Goal: Information Seeking & Learning: Learn about a topic

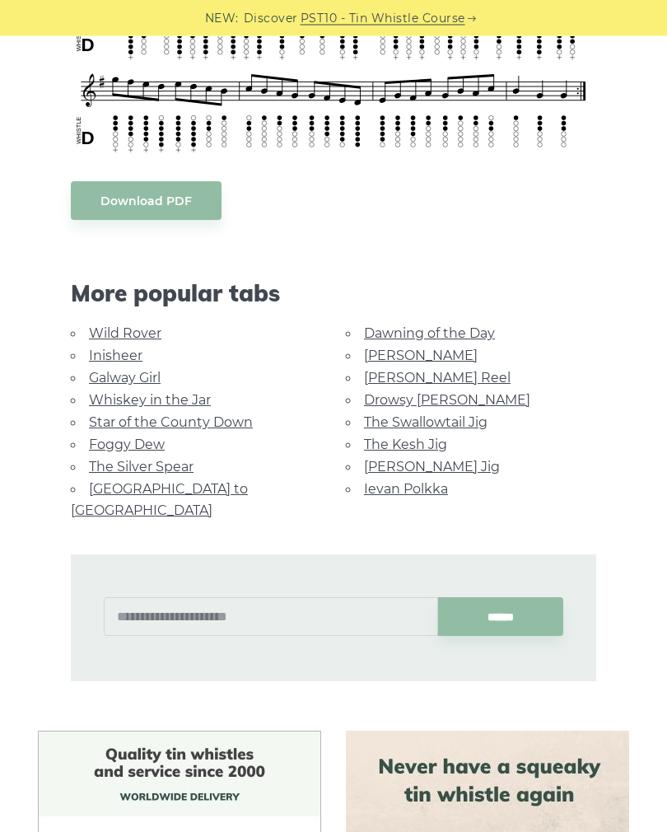
scroll to position [764, 0]
click at [131, 349] on link "Inisheer" at bounding box center [116, 355] width 54 height 16
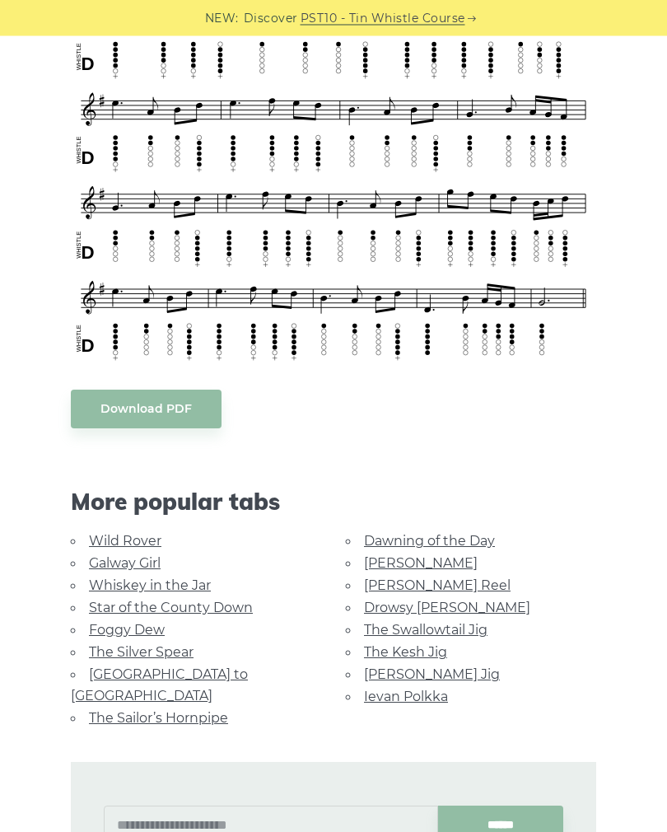
scroll to position [778, 0]
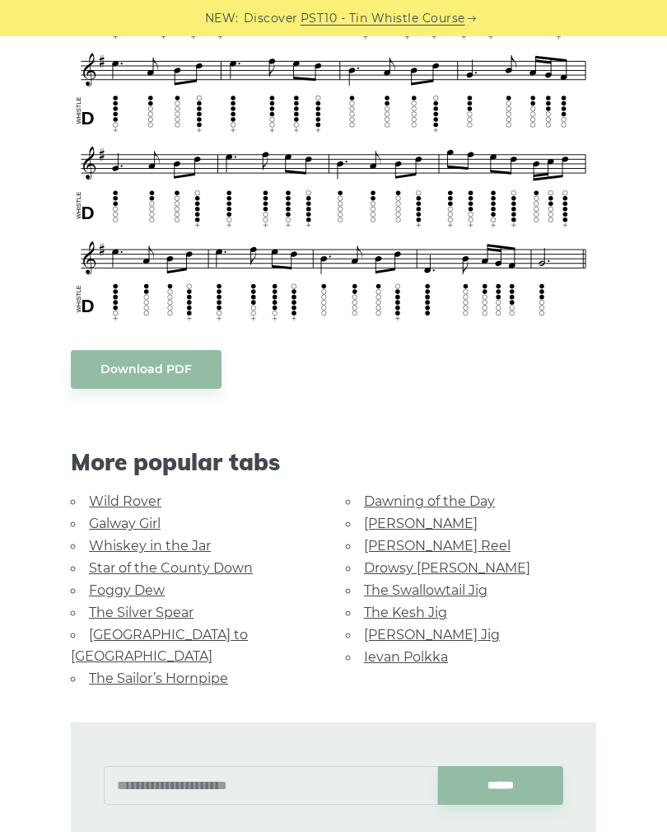
click at [137, 515] on link "Galway Girl" at bounding box center [125, 523] width 72 height 16
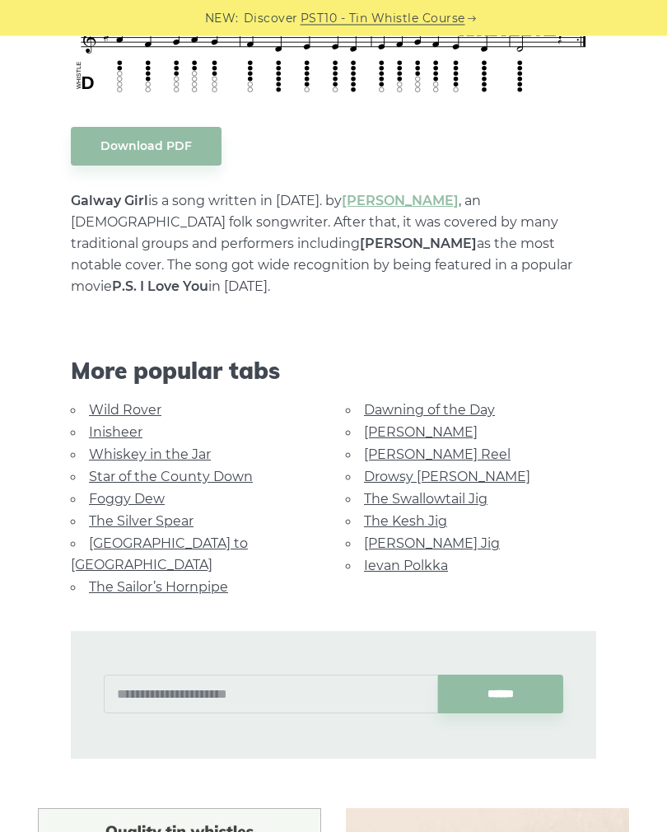
scroll to position [782, 0]
click at [227, 468] on link "Star of the County Down" at bounding box center [171, 476] width 164 height 16
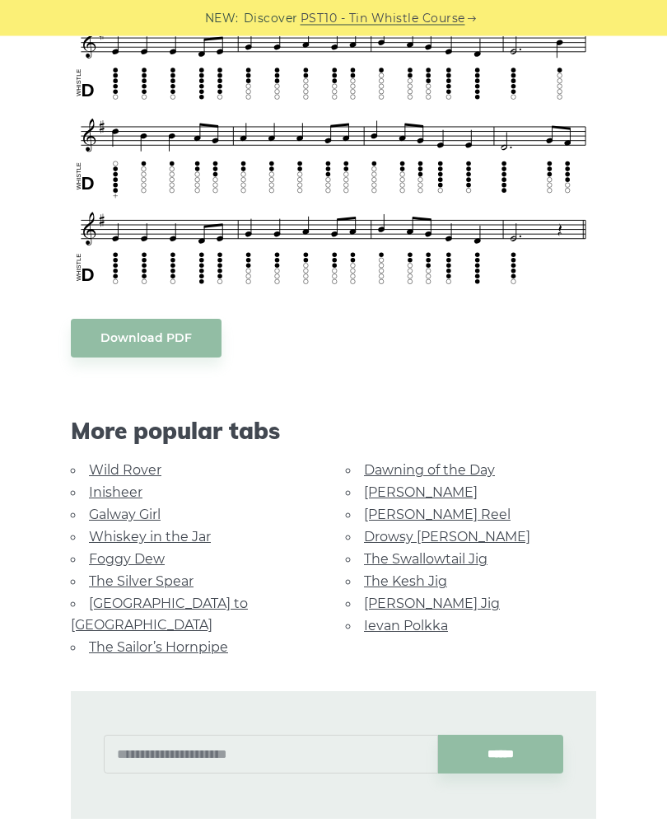
scroll to position [590, 0]
click at [139, 560] on link "Foggy Dew" at bounding box center [127, 559] width 76 height 16
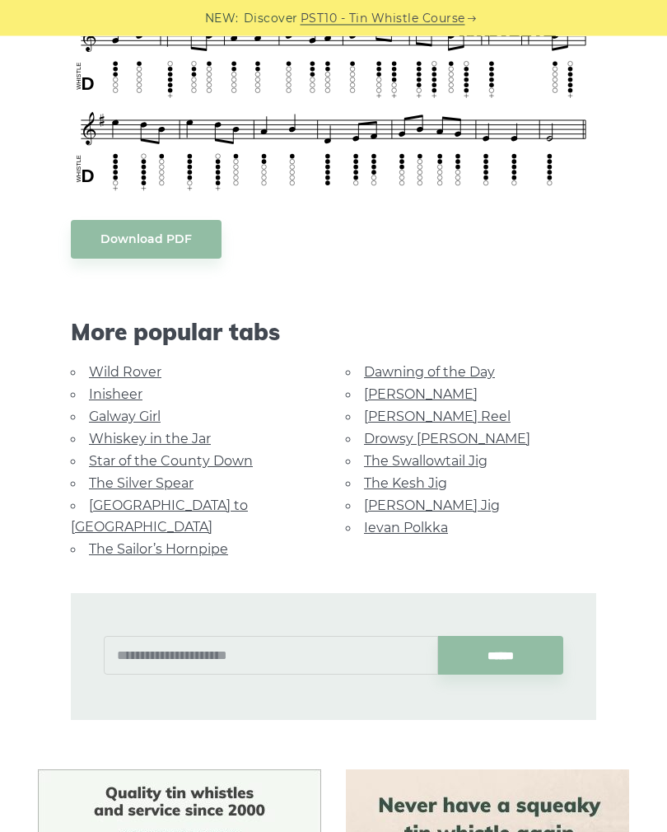
scroll to position [691, 0]
click at [426, 415] on link "[PERSON_NAME] Reel" at bounding box center [437, 416] width 147 height 16
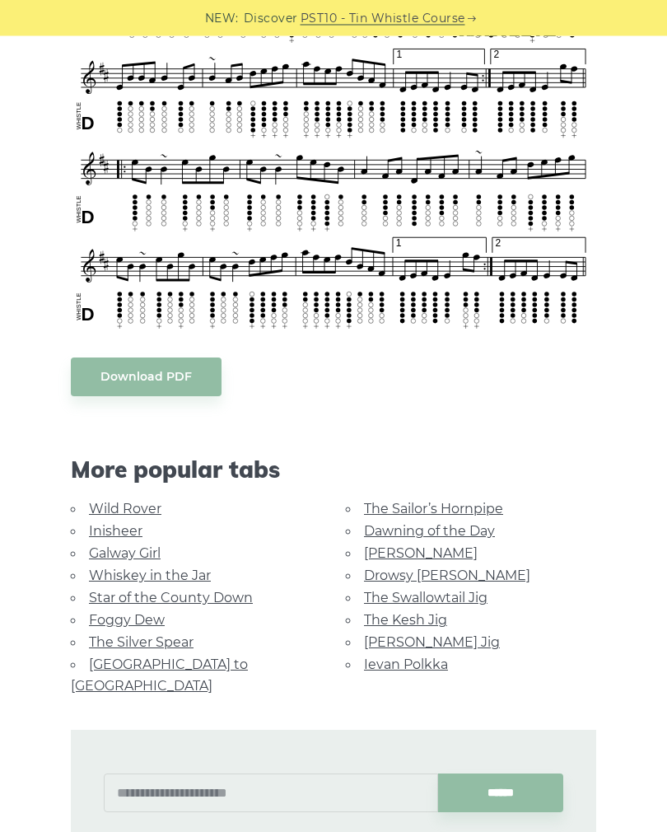
scroll to position [594, 0]
click at [428, 616] on link "The Kesh Jig" at bounding box center [405, 620] width 83 height 16
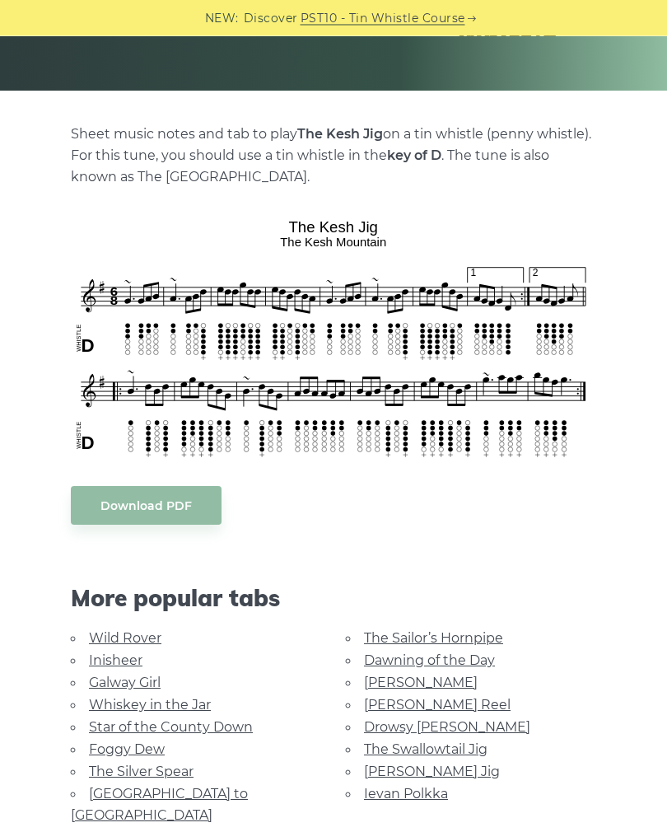
scroll to position [283, 0]
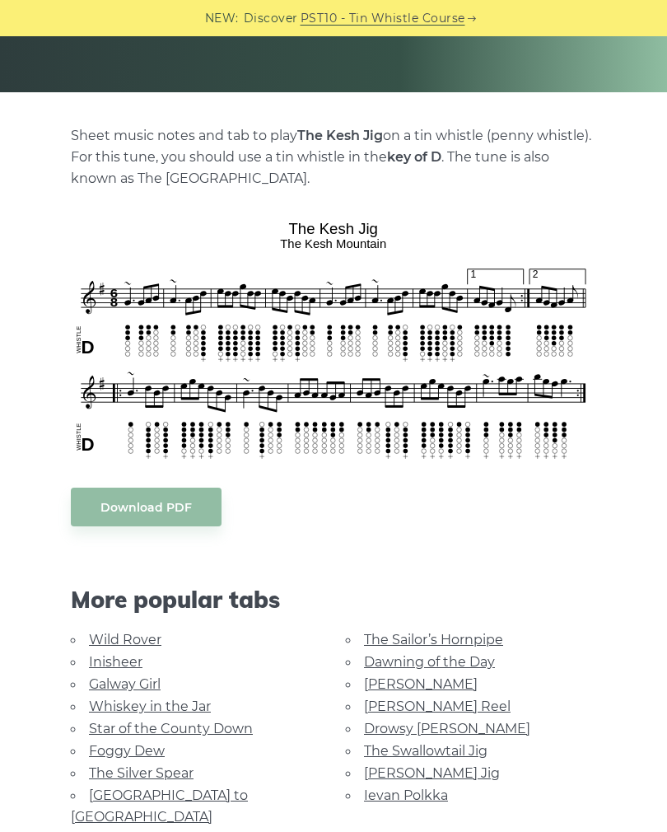
click at [428, 765] on link "[PERSON_NAME] Jig" at bounding box center [432, 773] width 136 height 16
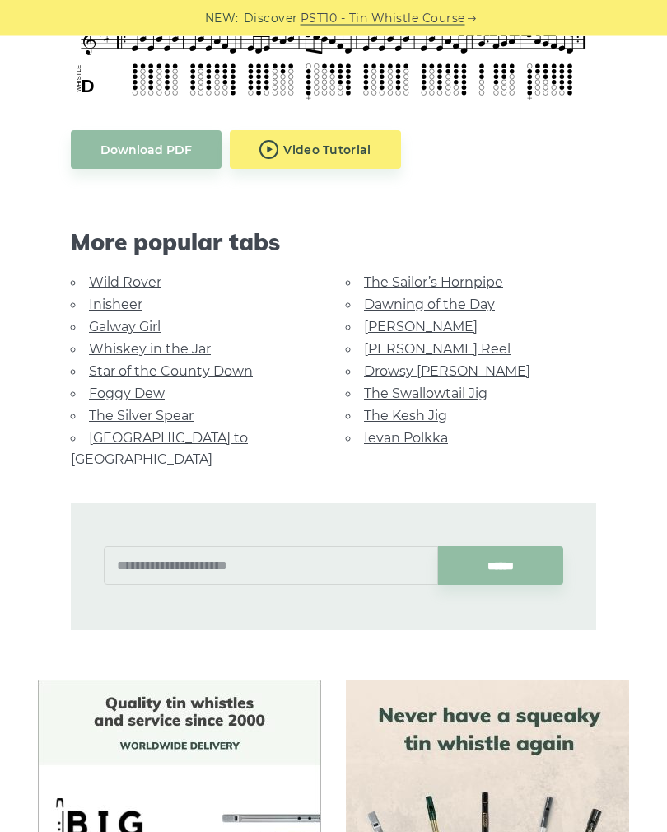
scroll to position [824, 0]
click at [415, 436] on link "Ievan Polkka" at bounding box center [406, 438] width 84 height 16
click at [405, 430] on link "Ievan Polkka" at bounding box center [406, 438] width 84 height 16
click at [380, 430] on link "Ievan Polkka" at bounding box center [406, 438] width 84 height 16
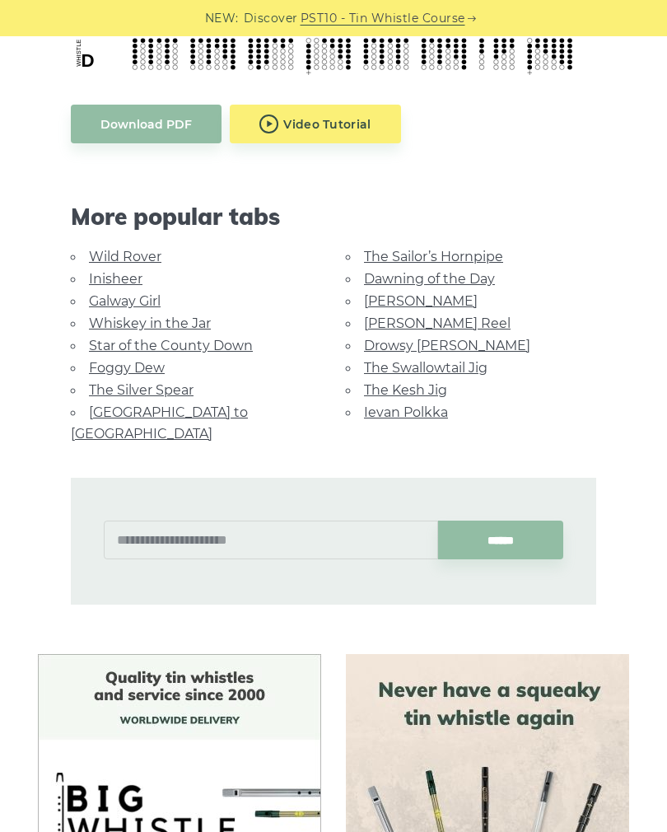
click at [368, 413] on link "Ievan Polkka" at bounding box center [406, 412] width 84 height 16
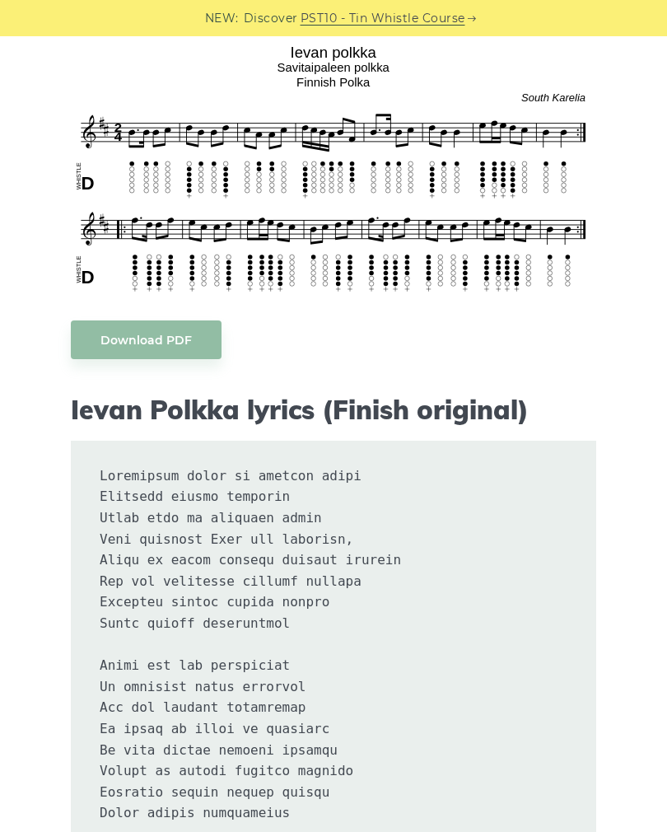
scroll to position [524, 0]
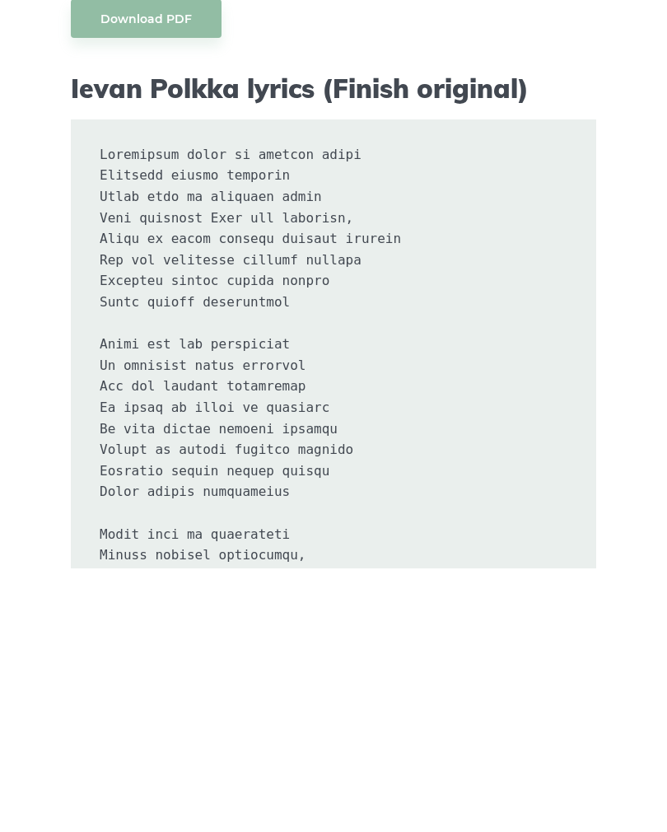
scroll to position [517, 0]
